Goal: Information Seeking & Learning: Learn about a topic

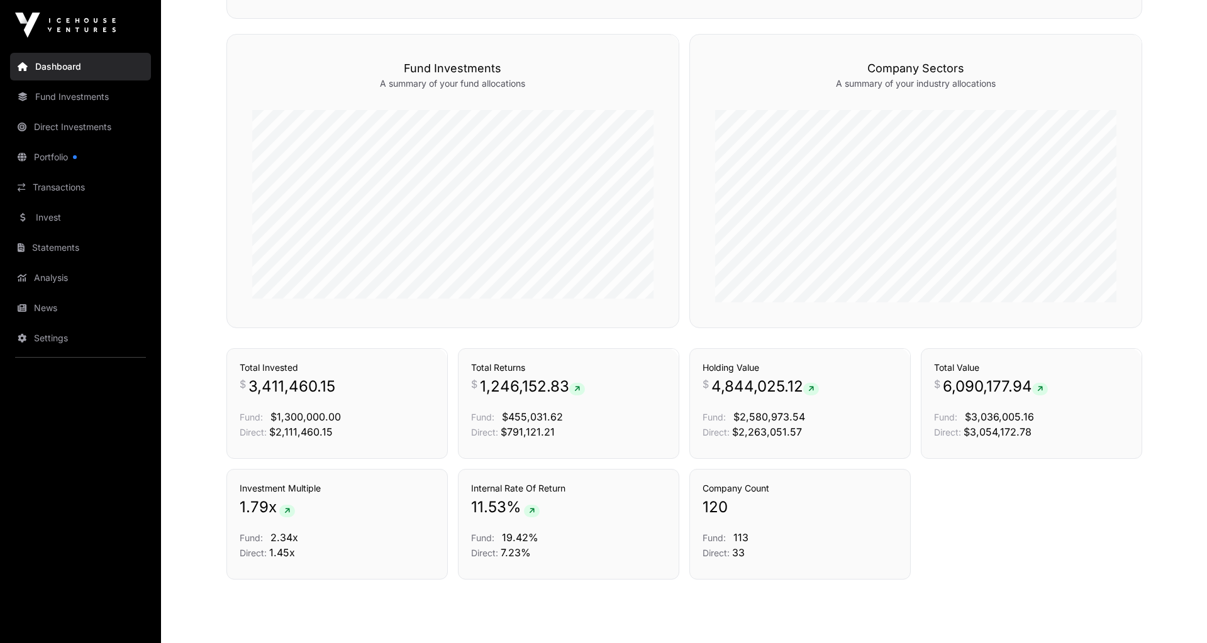
scroll to position [722, 0]
click at [61, 156] on link "Portfolio" at bounding box center [80, 157] width 141 height 28
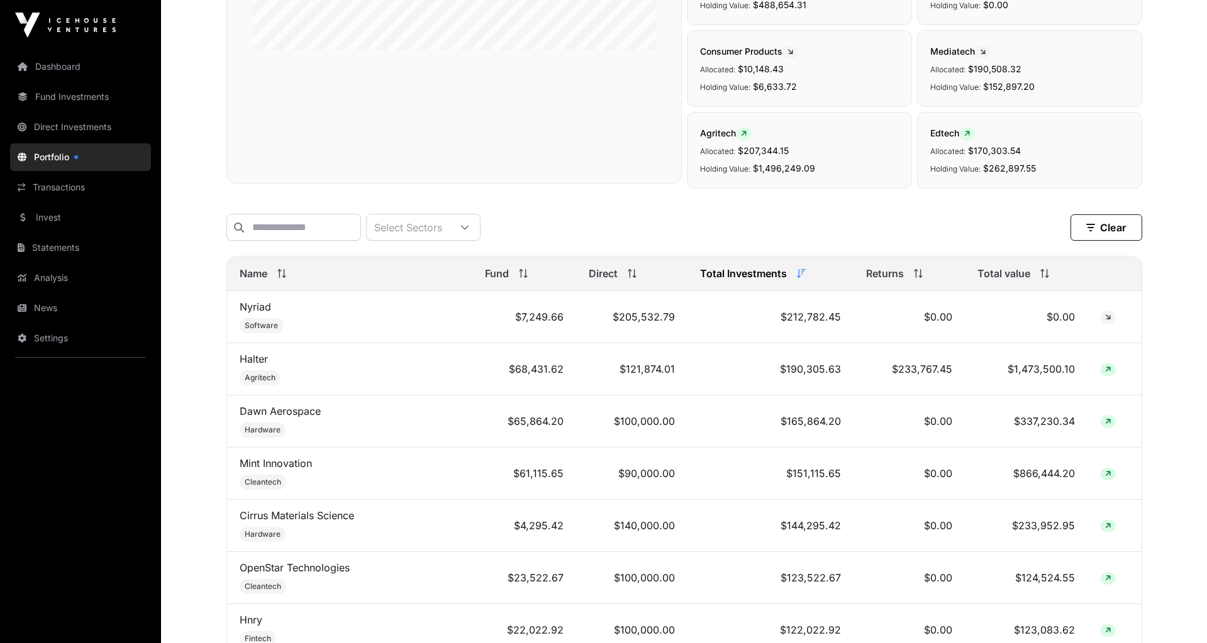
scroll to position [365, 0]
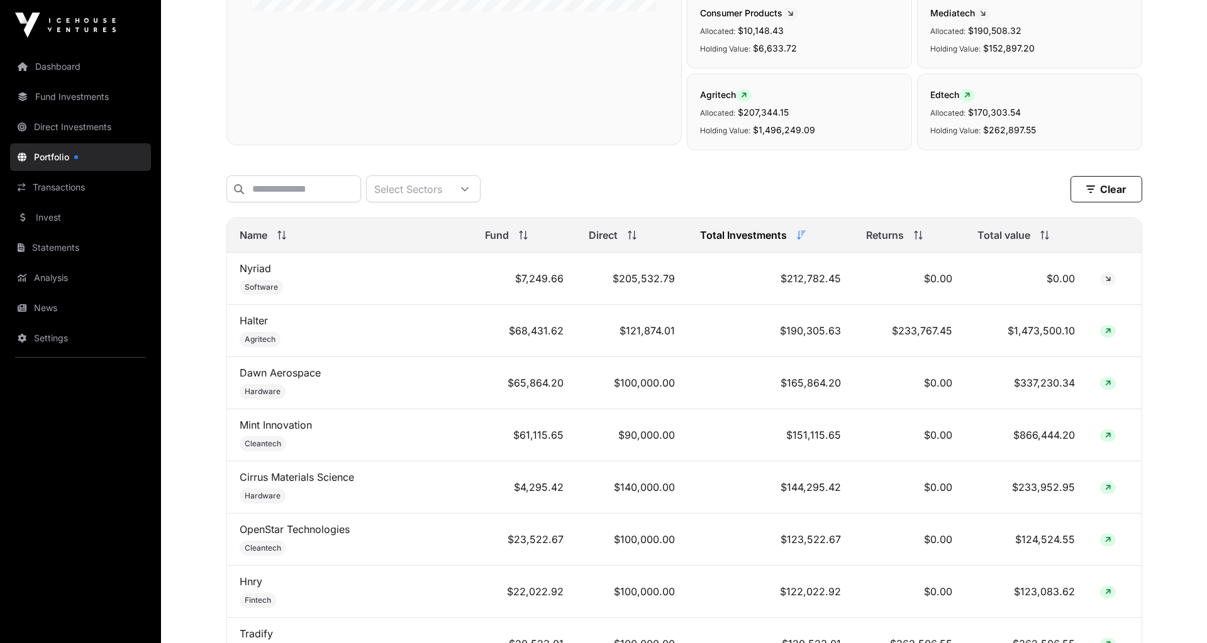
click at [264, 235] on span "Name" at bounding box center [254, 235] width 28 height 15
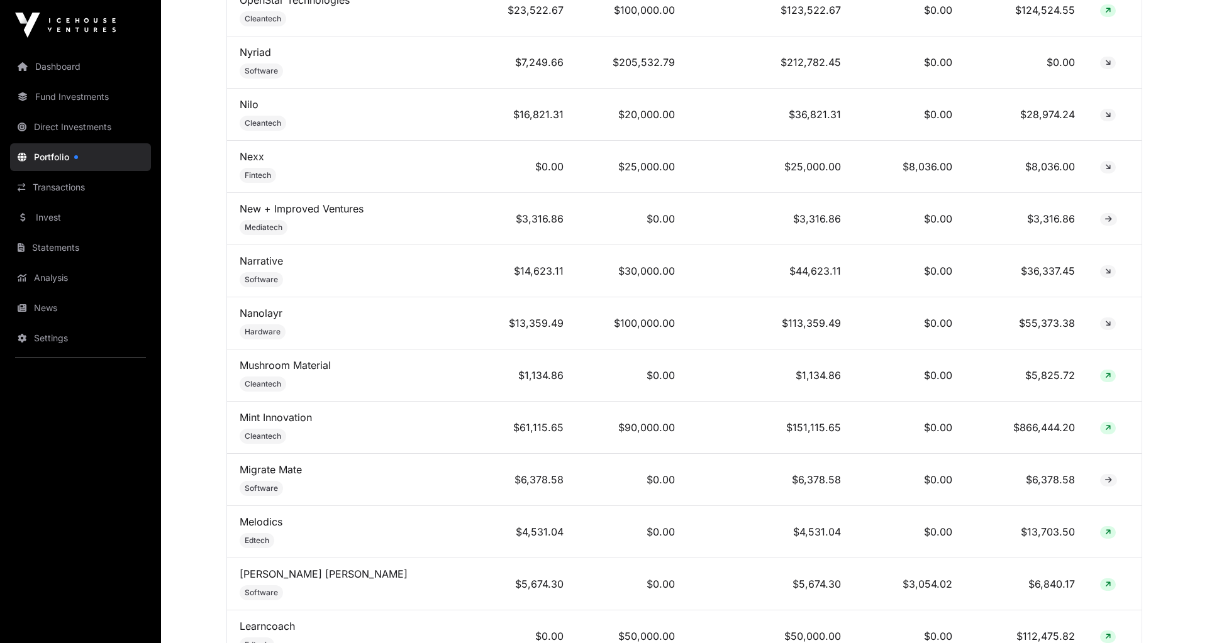
scroll to position [3056, 0]
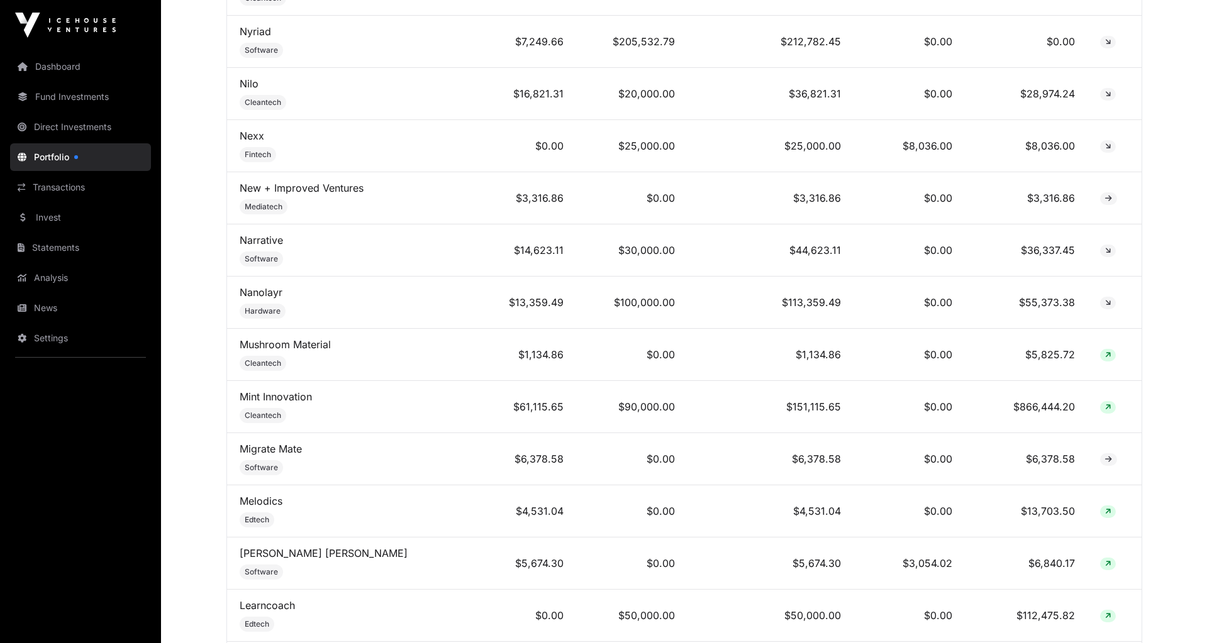
click at [281, 391] on link "Mint Innovation" at bounding box center [276, 397] width 72 height 13
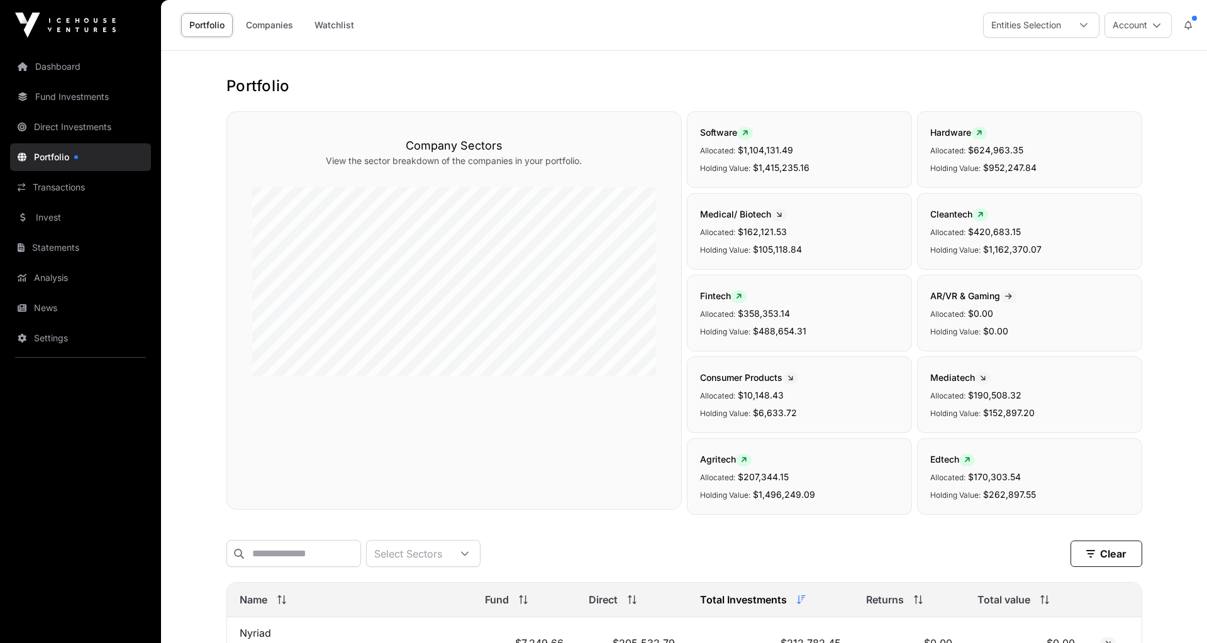
scroll to position [213, 0]
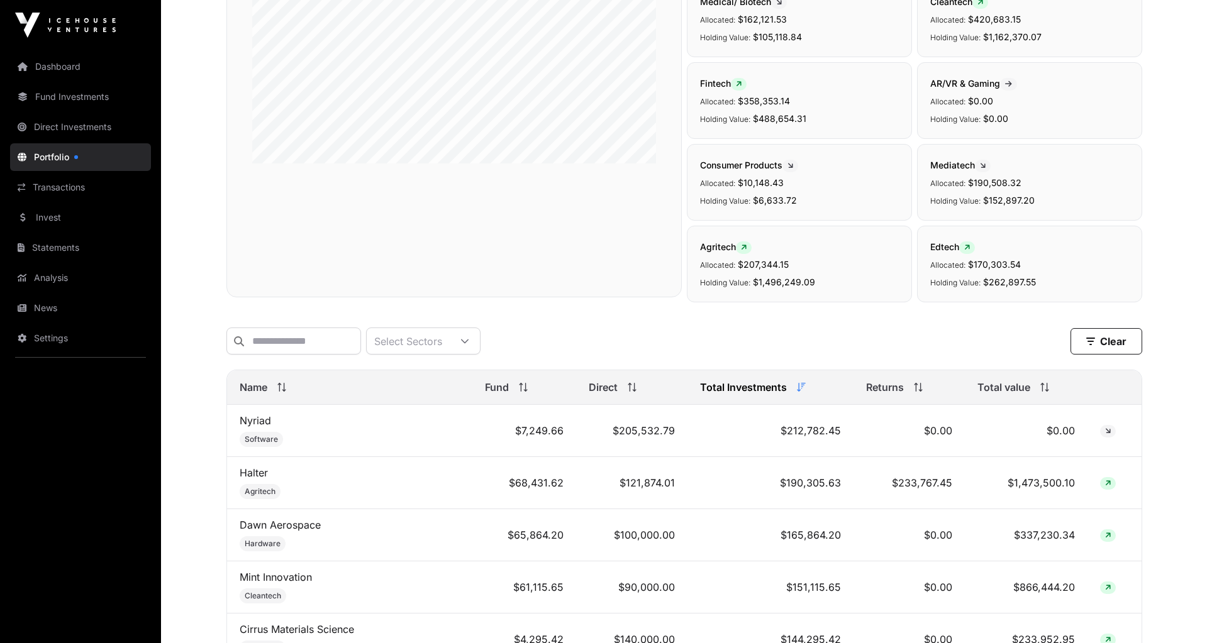
click at [263, 387] on span "Name" at bounding box center [254, 387] width 28 height 15
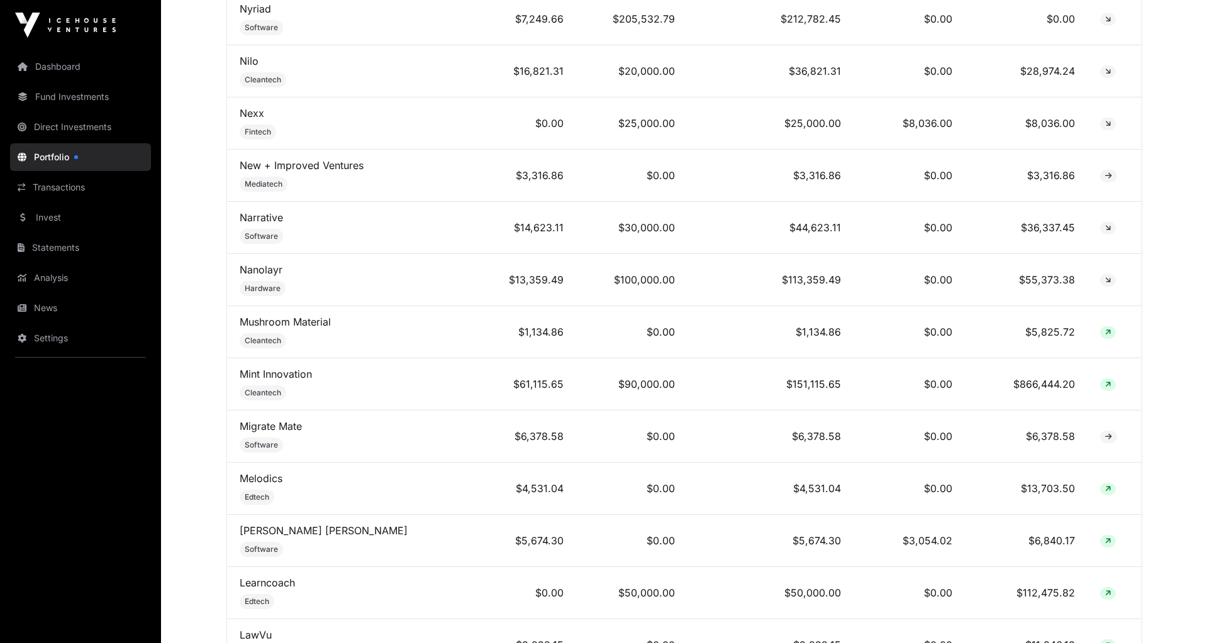
scroll to position [3088, 0]
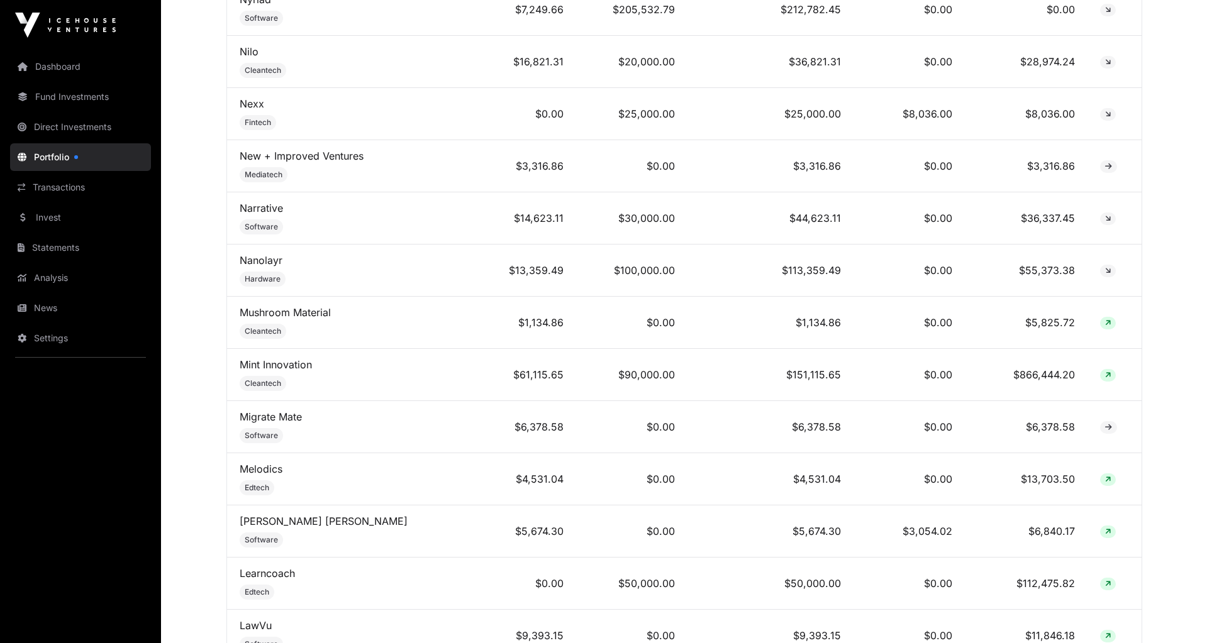
click at [289, 359] on link "Mint Innovation" at bounding box center [276, 365] width 72 height 13
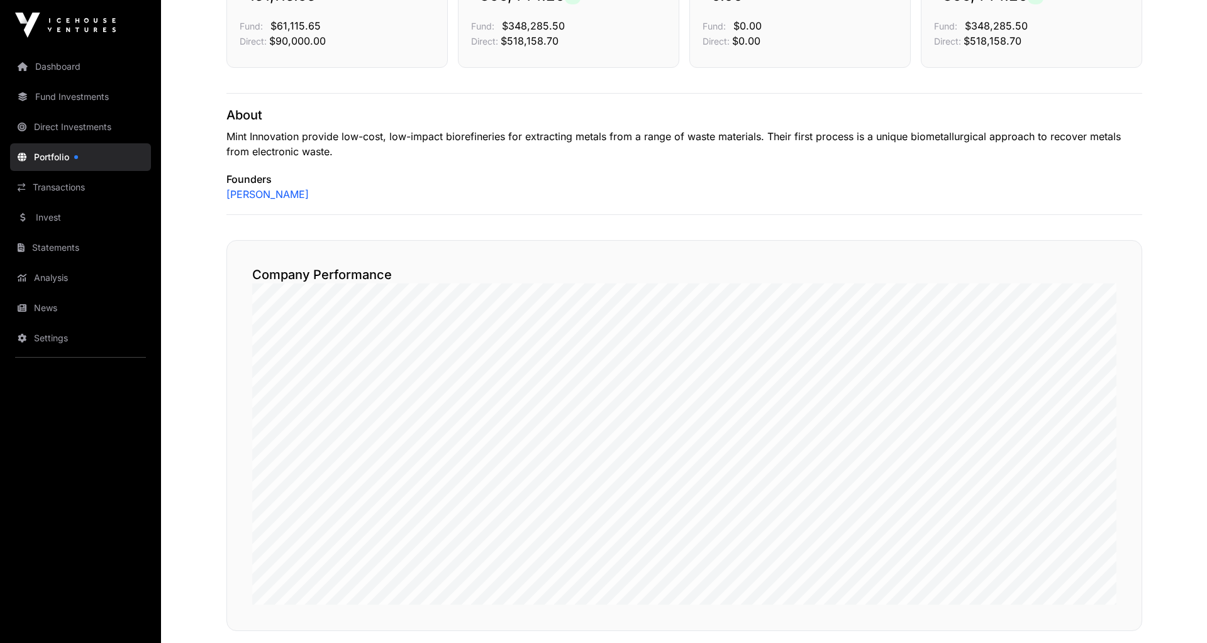
scroll to position [409, 0]
